Goal: Task Accomplishment & Management: Manage account settings

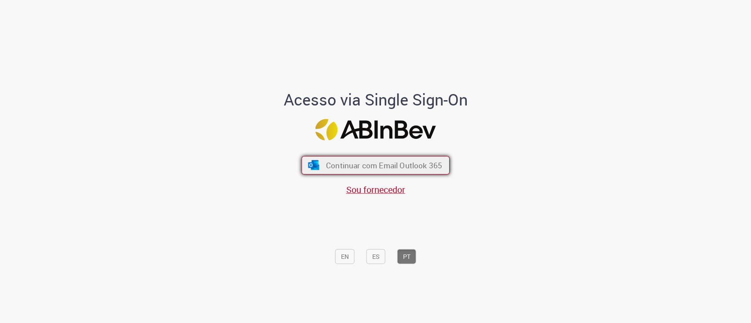
click at [338, 161] on span "Continuar com Email Outlook 365" at bounding box center [384, 165] width 116 height 10
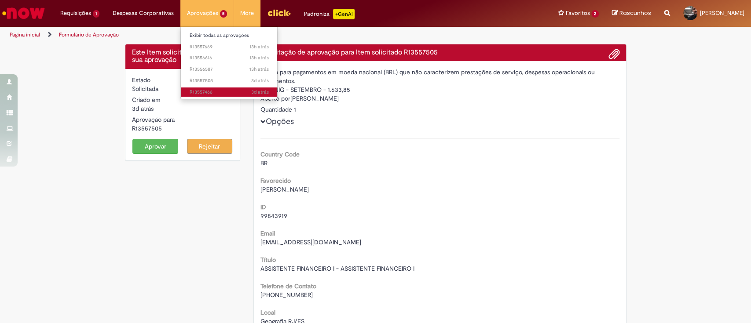
click at [221, 91] on span "3d atrás 3 dias atrás R13557466" at bounding box center [229, 92] width 79 height 7
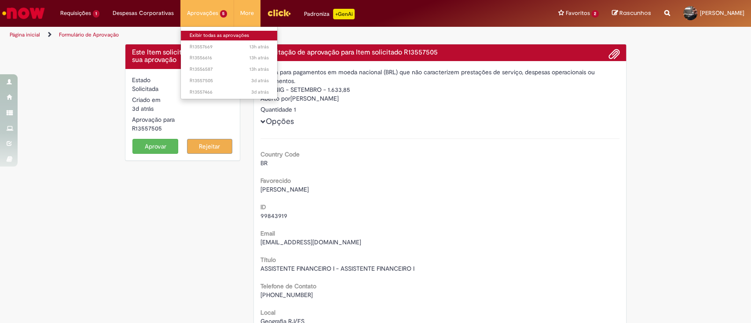
click at [239, 33] on link "Exibir todas as aprovações" at bounding box center [229, 36] width 97 height 10
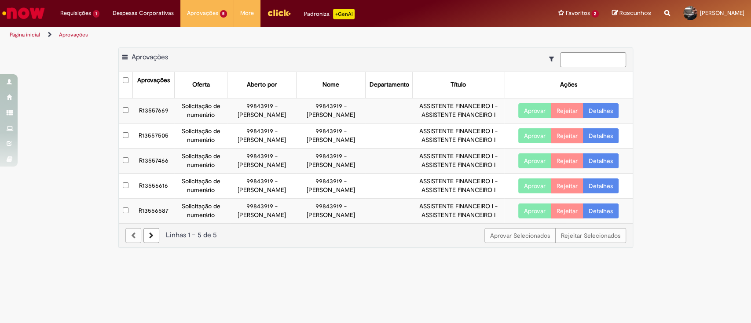
click at [94, 189] on div "Exportar como PDF Exportar como Excel Exportar como CSV Aprovações Aprovações O…" at bounding box center [375, 152] width 751 height 209
click at [536, 114] on button "Aprovar" at bounding box center [534, 110] width 33 height 15
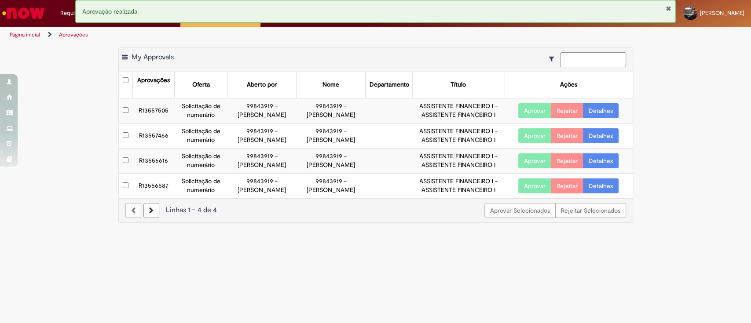
click at [532, 115] on button "Aprovar" at bounding box center [534, 110] width 33 height 15
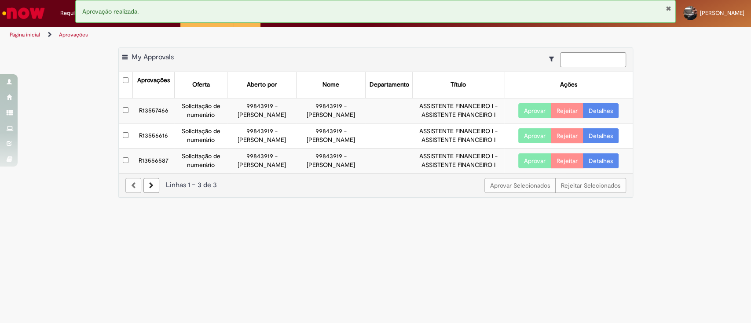
click at [531, 143] on button "Aprovar" at bounding box center [534, 135] width 33 height 15
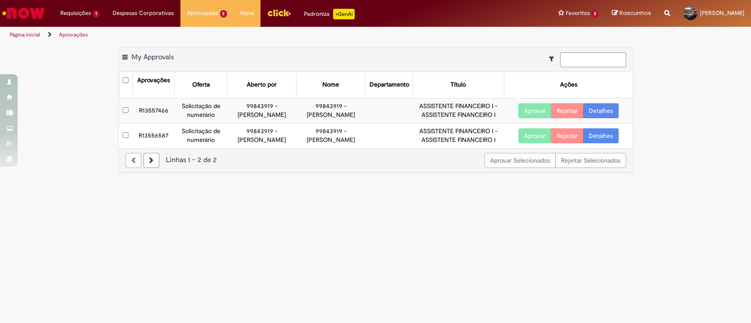
click at [528, 143] on button "Aprovar" at bounding box center [534, 135] width 33 height 15
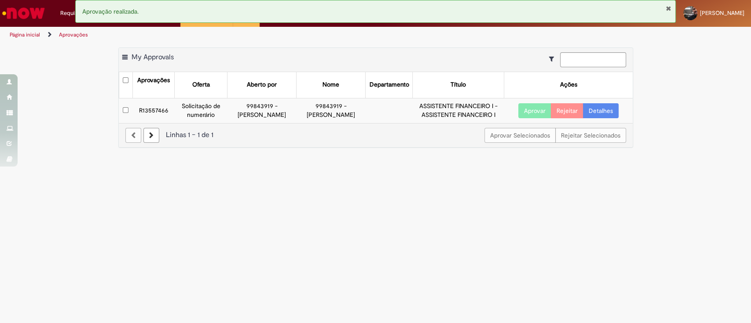
click at [537, 110] on button "Aprovar" at bounding box center [534, 110] width 33 height 15
